Goal: Information Seeking & Learning: Learn about a topic

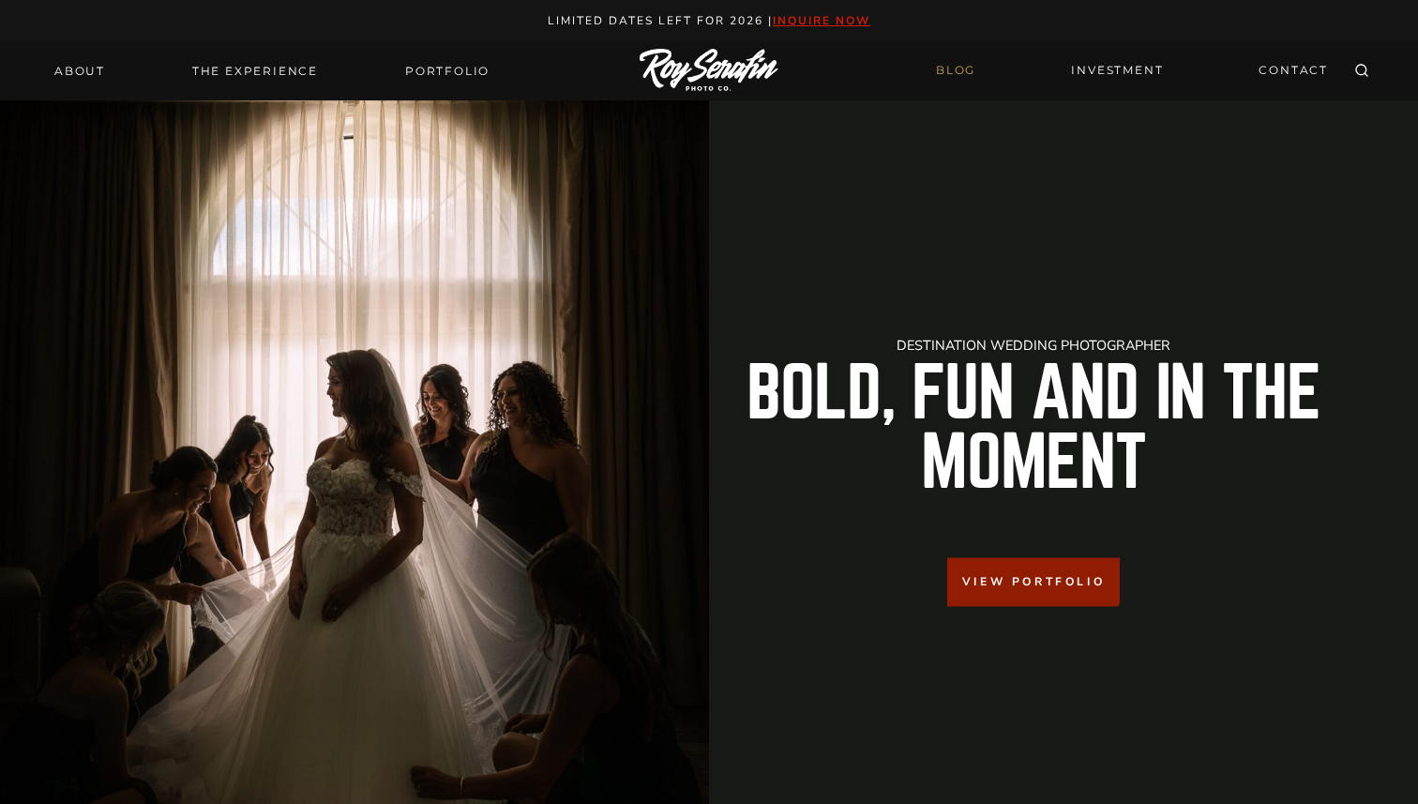
click at [946, 74] on link "BLOG" at bounding box center [956, 70] width 62 height 33
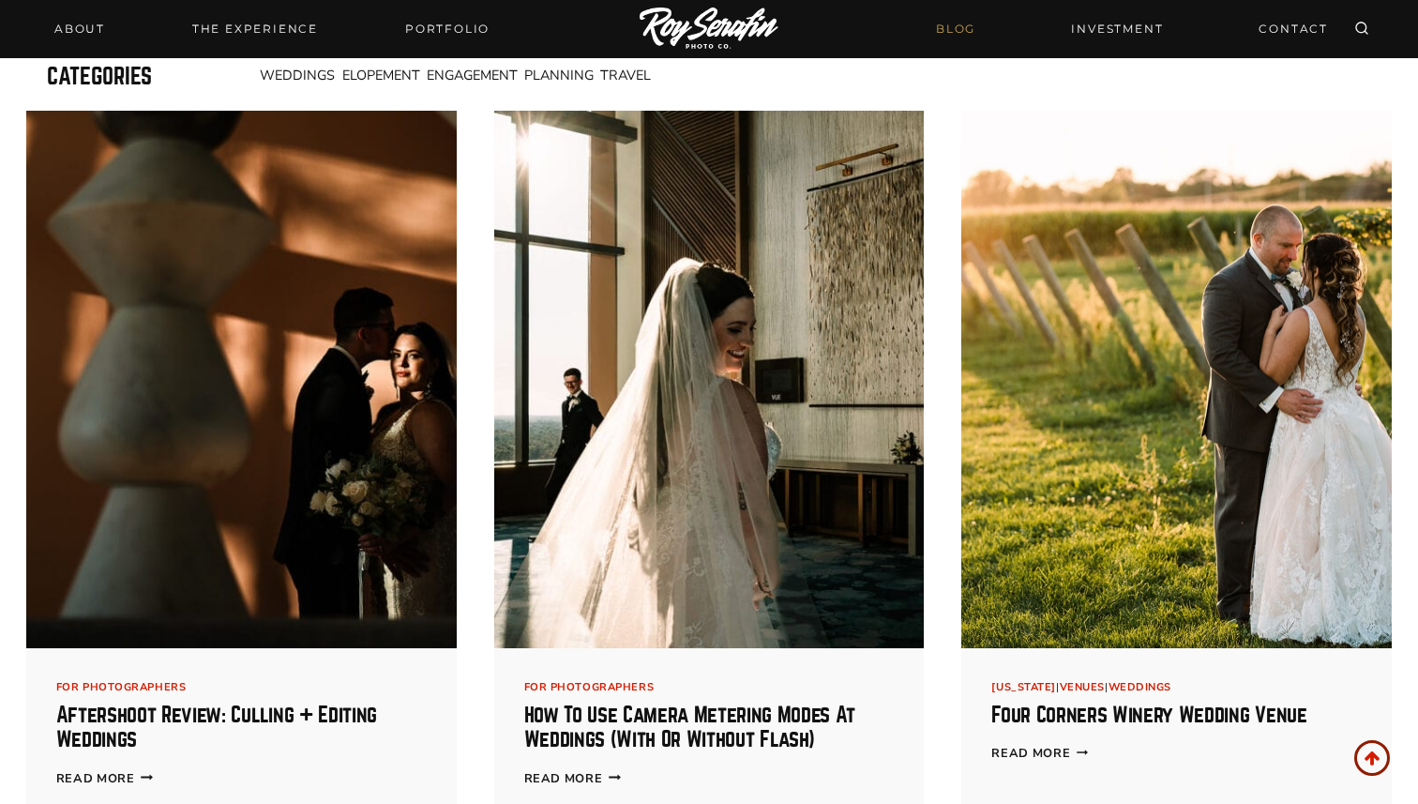
scroll to position [583, 0]
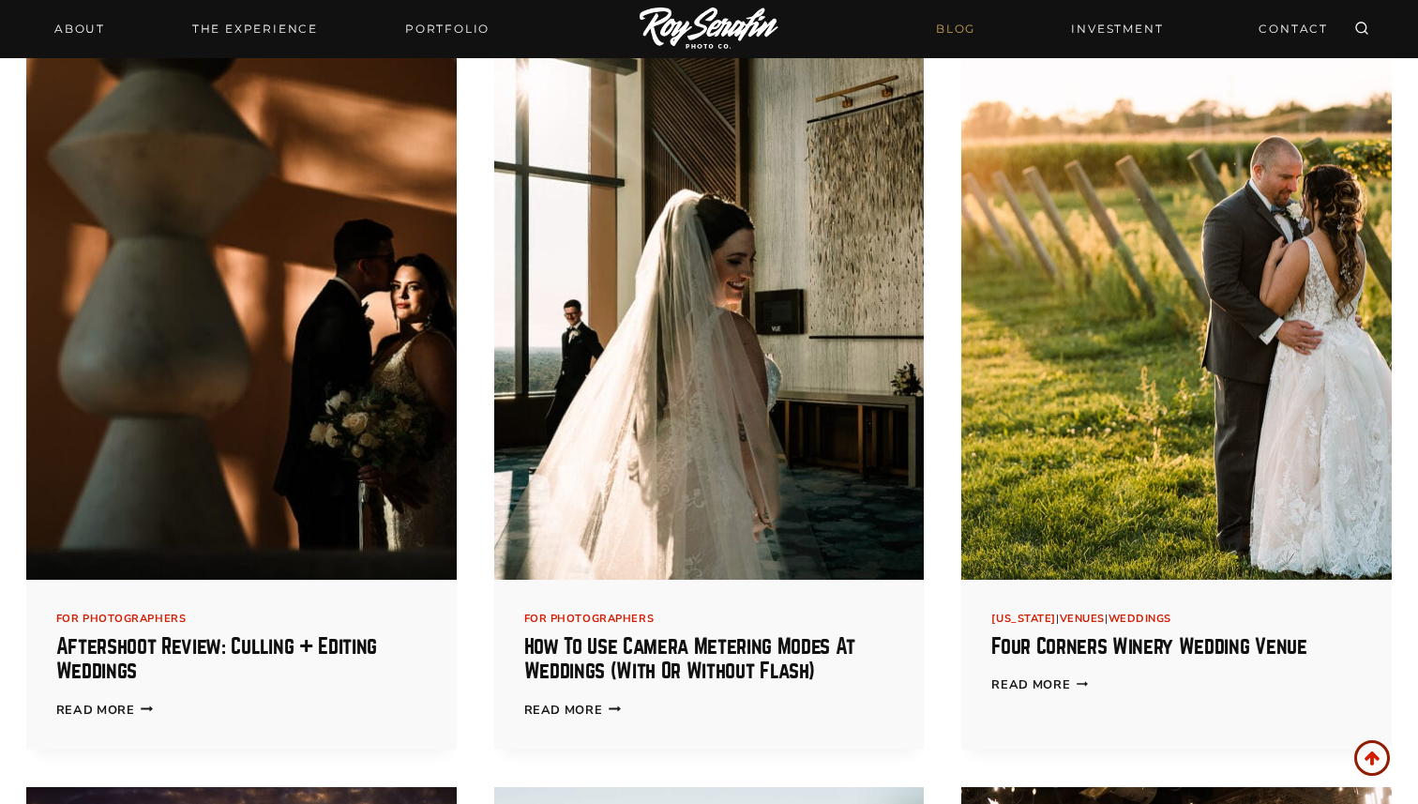
click at [537, 396] on img at bounding box center [709, 311] width 430 height 538
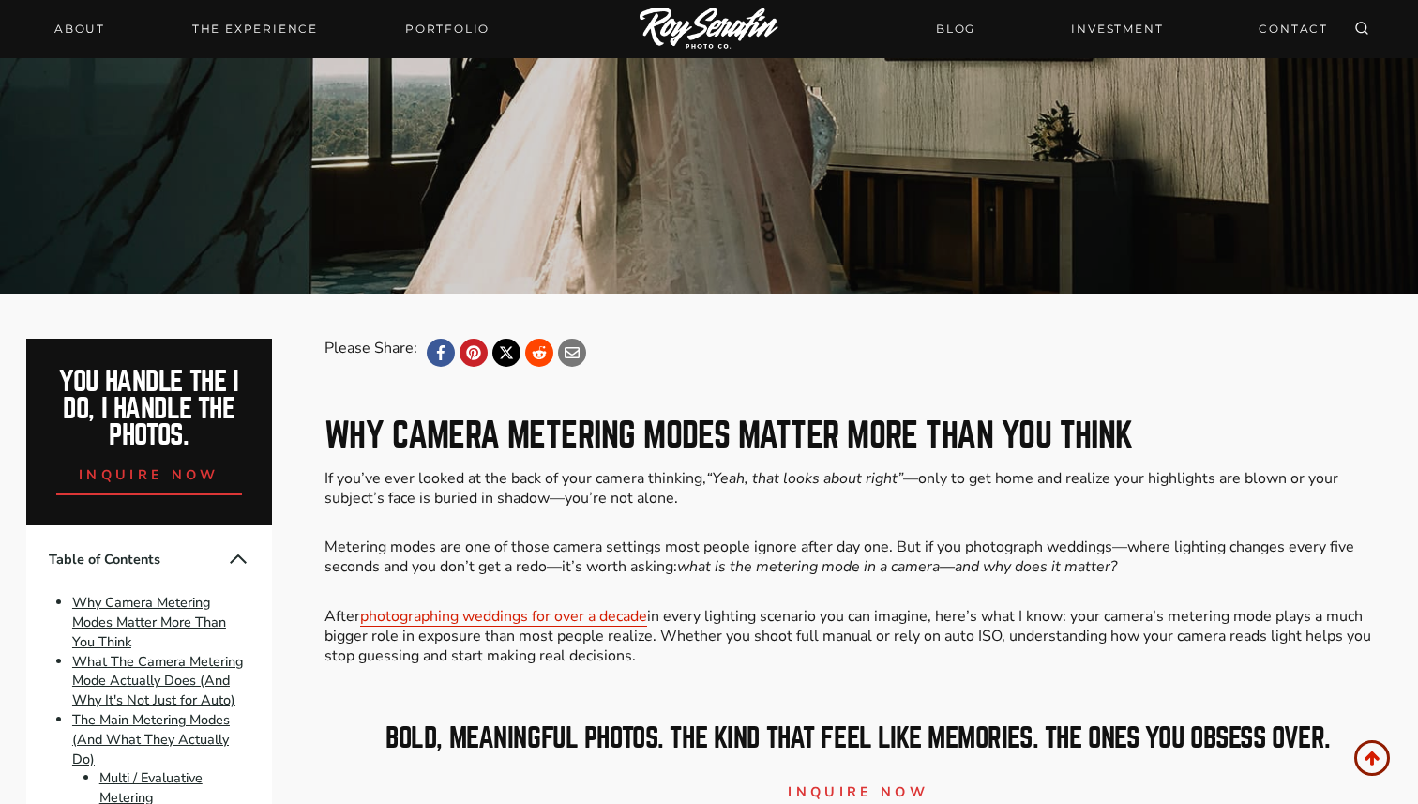
scroll to position [194, 0]
